Goal: Information Seeking & Learning: Learn about a topic

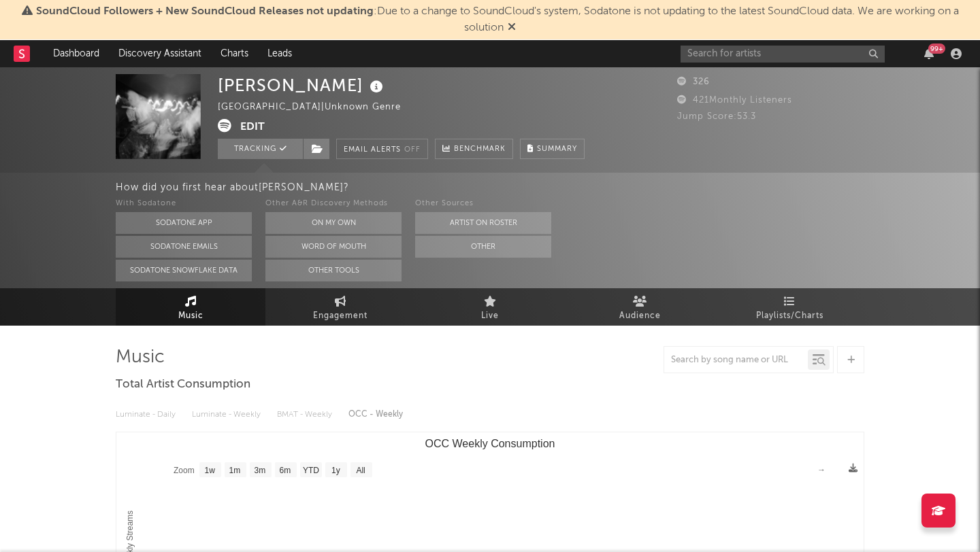
select select "1w"
click at [512, 28] on icon at bounding box center [511, 26] width 8 height 11
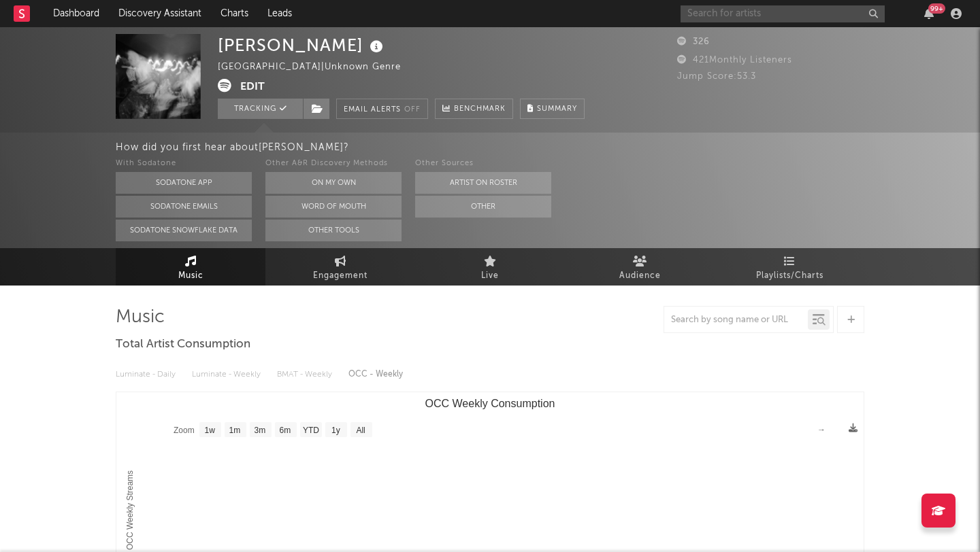
click at [739, 10] on input "text" at bounding box center [782, 13] width 204 height 17
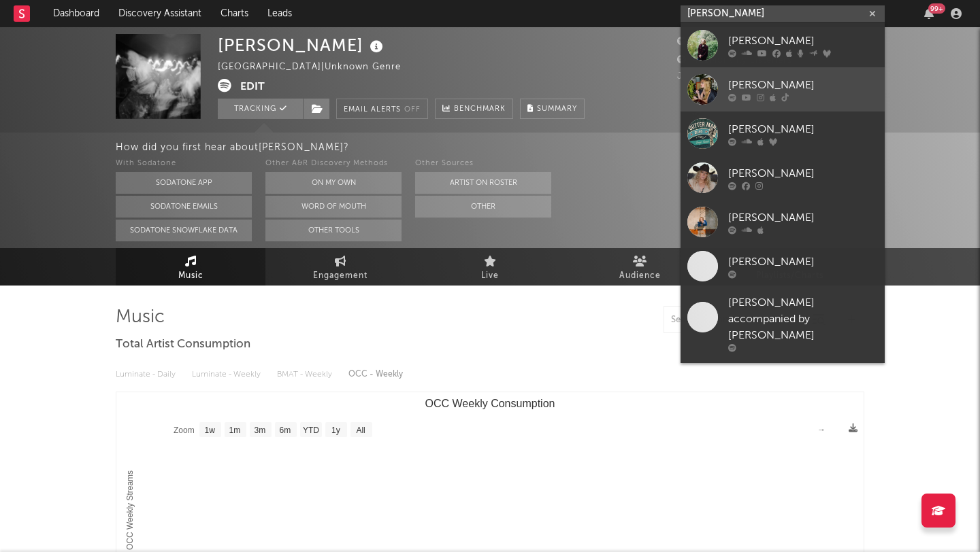
type input "[PERSON_NAME]"
click at [784, 80] on div "[PERSON_NAME]" at bounding box center [803, 85] width 150 height 16
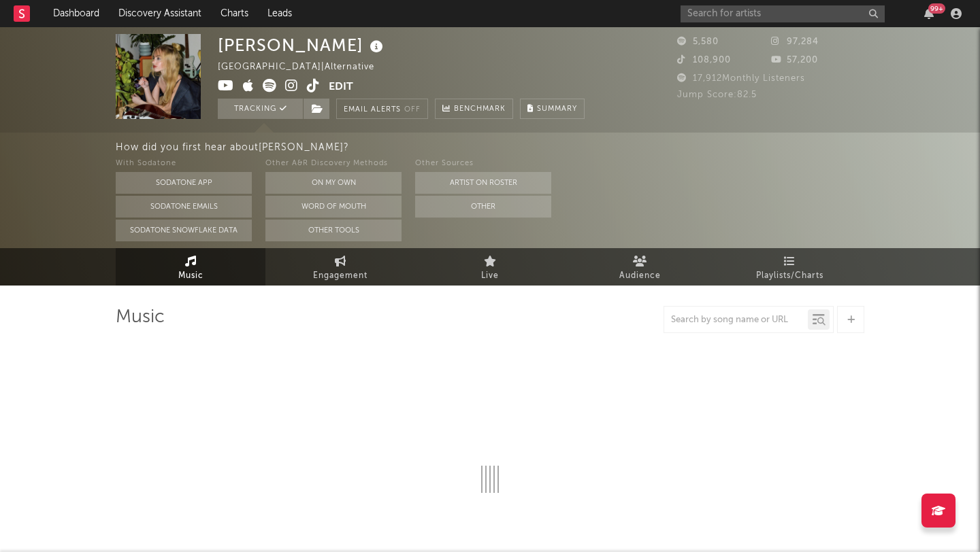
select select "1w"
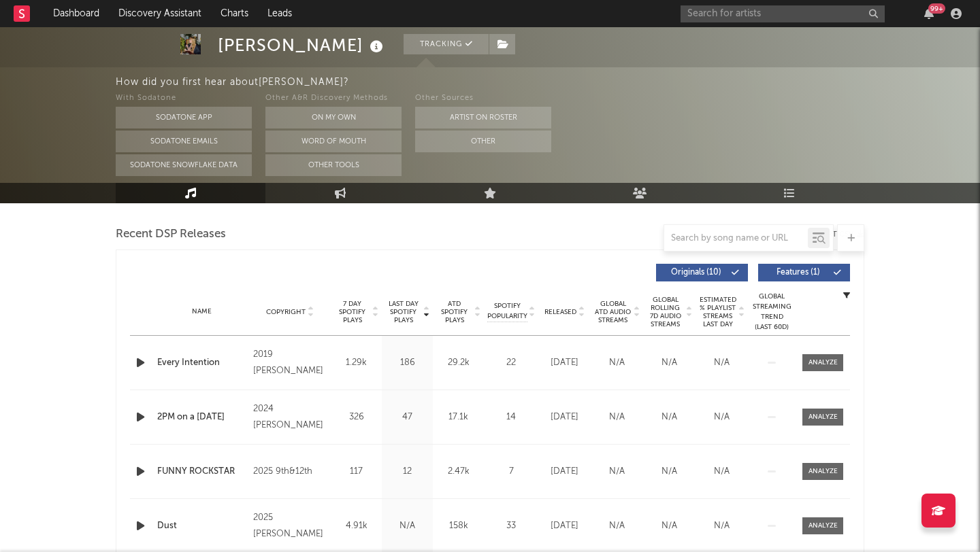
scroll to position [463, 0]
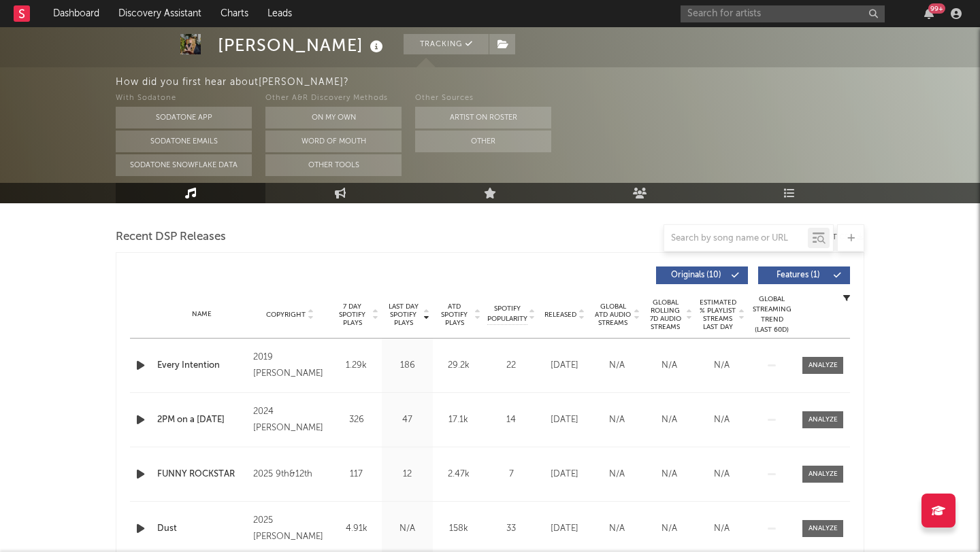
click at [141, 363] on icon "button" at bounding box center [140, 365] width 14 height 17
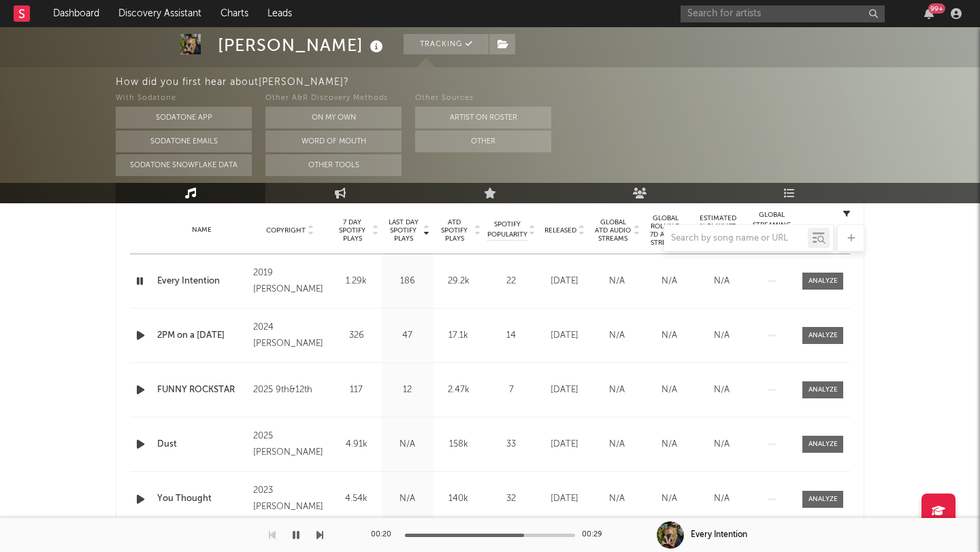
scroll to position [549, 0]
click at [139, 387] on icon "button" at bounding box center [140, 388] width 14 height 17
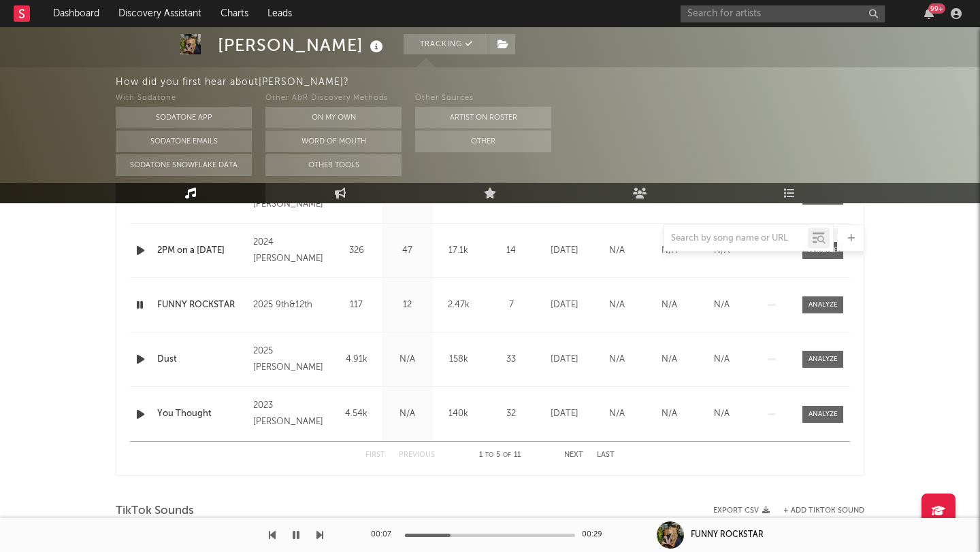
scroll to position [630, 0]
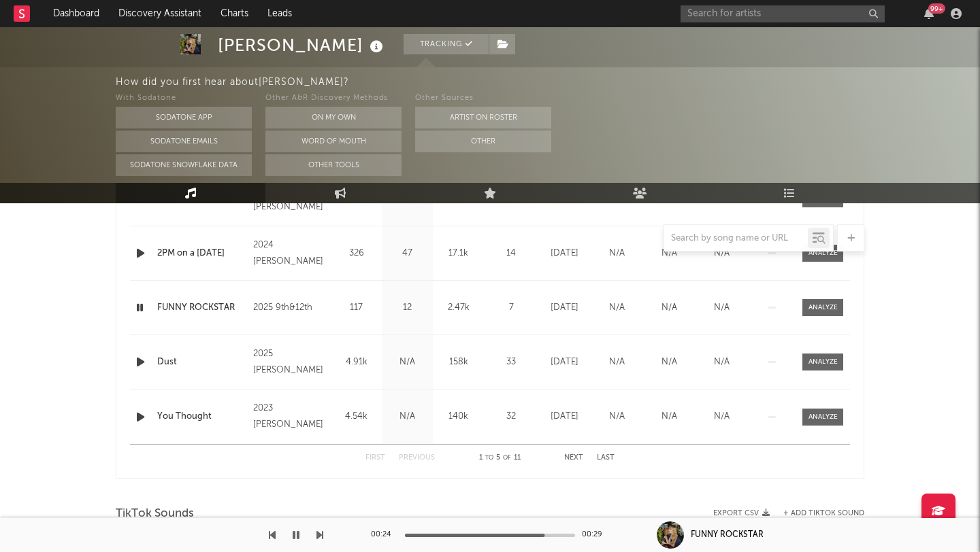
click at [140, 359] on icon "button" at bounding box center [140, 362] width 14 height 17
click at [717, 114] on div "With Sodatone Sodatone App Sodatone Emails Sodatone Snowflake Data Other A&R Di…" at bounding box center [548, 133] width 864 height 86
click at [729, 8] on input "text" at bounding box center [782, 13] width 204 height 17
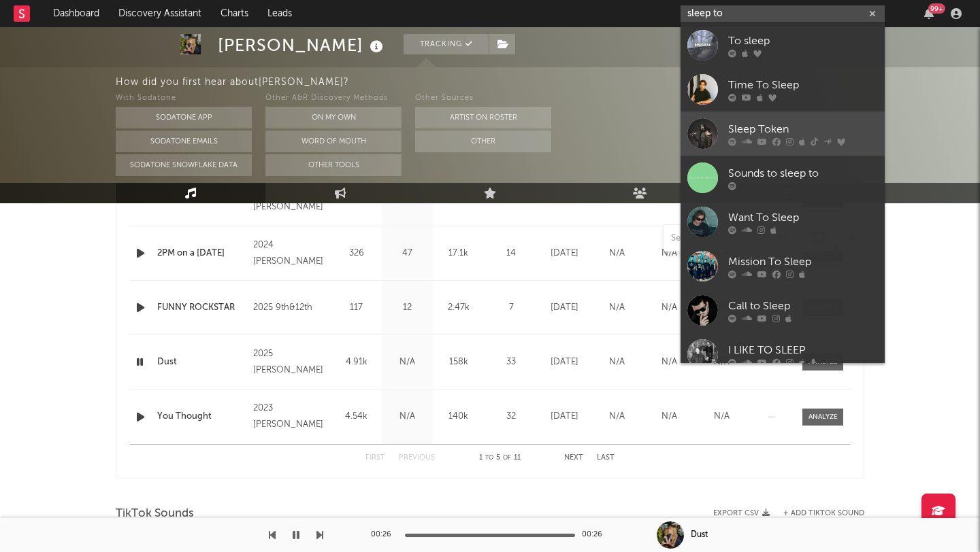
type input "sleep to"
click at [764, 126] on div "Sleep Token" at bounding box center [803, 129] width 150 height 16
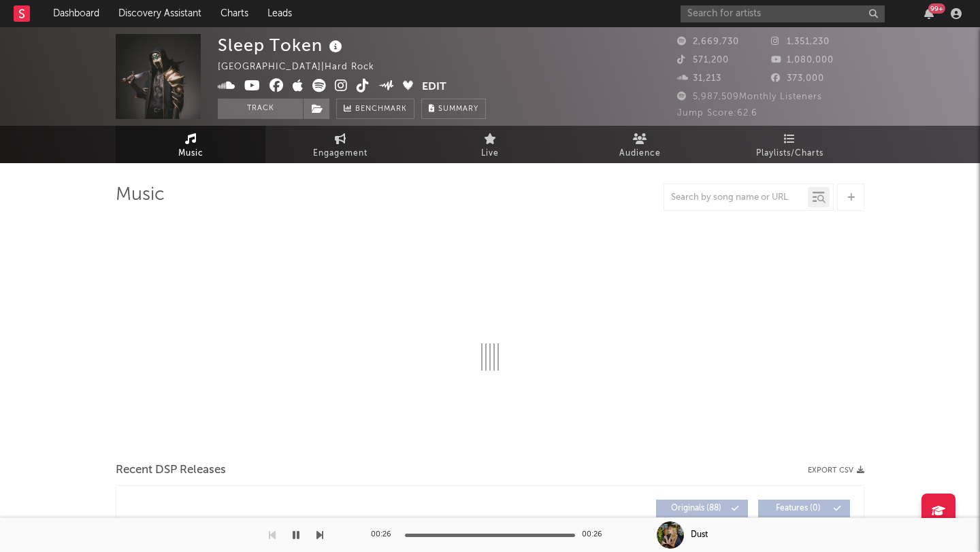
select select "6m"
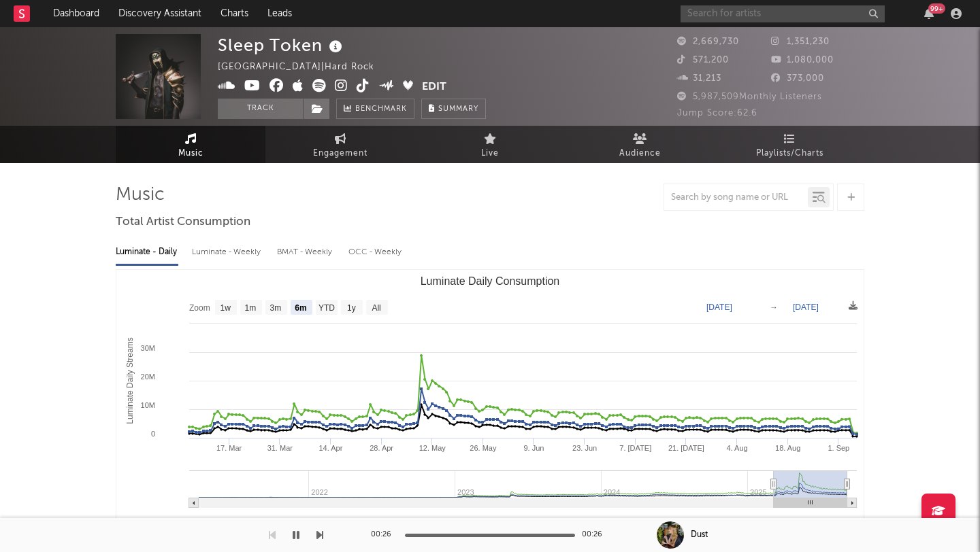
click at [736, 12] on input "text" at bounding box center [782, 13] width 204 height 17
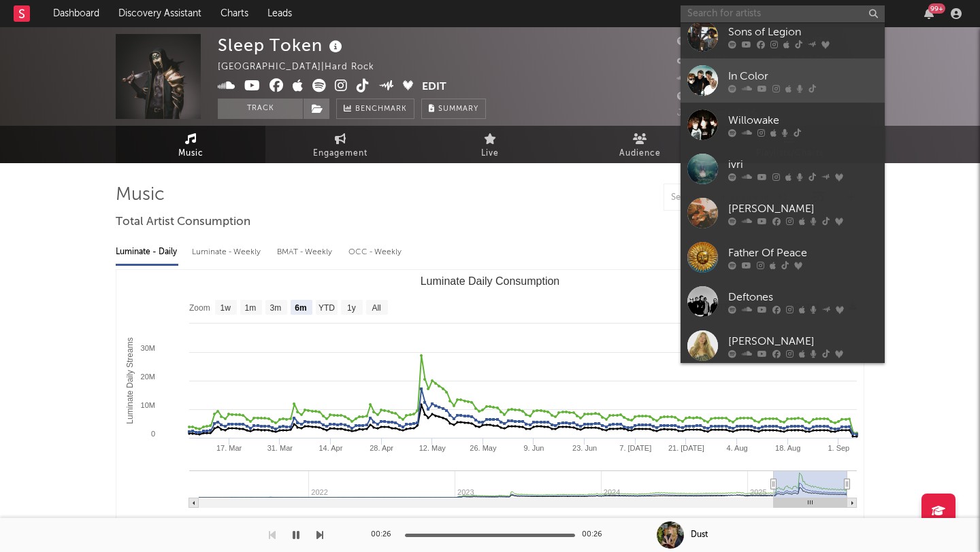
scroll to position [125, 0]
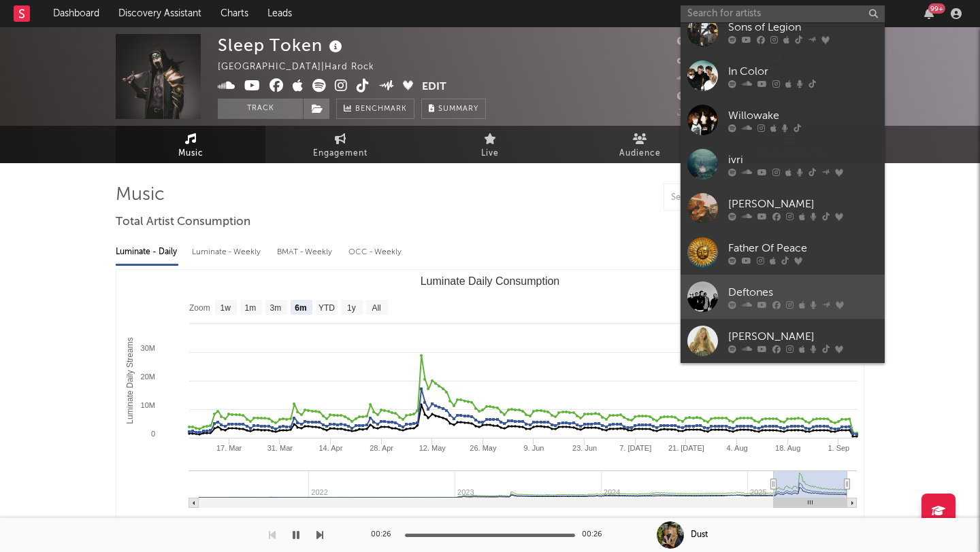
click at [773, 286] on div "Deftones" at bounding box center [803, 292] width 150 height 16
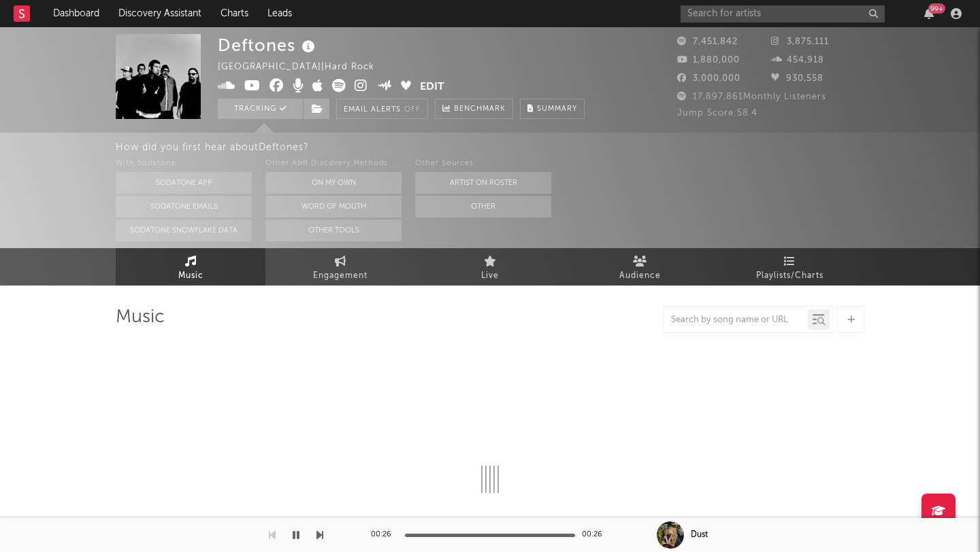
select select "6m"
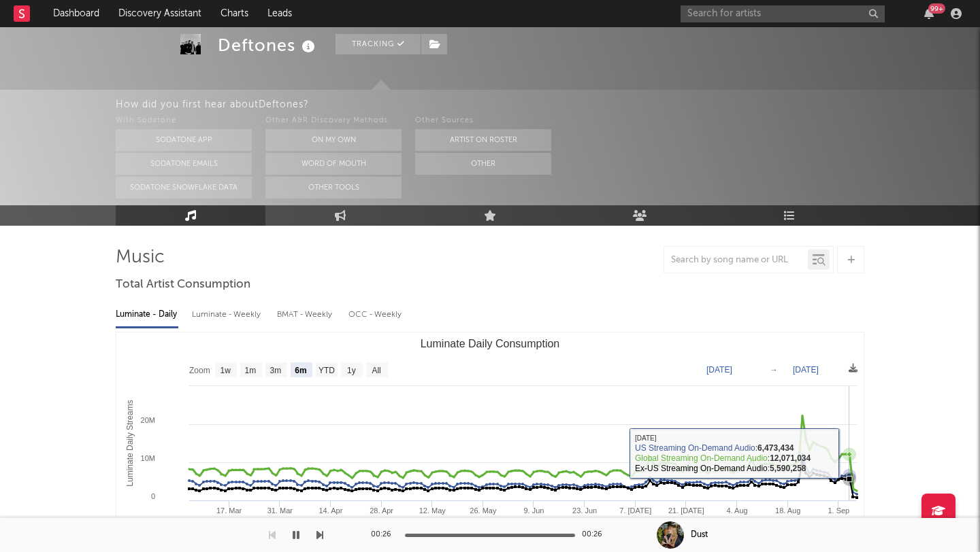
scroll to position [80, 0]
